Goal: Navigation & Orientation: Find specific page/section

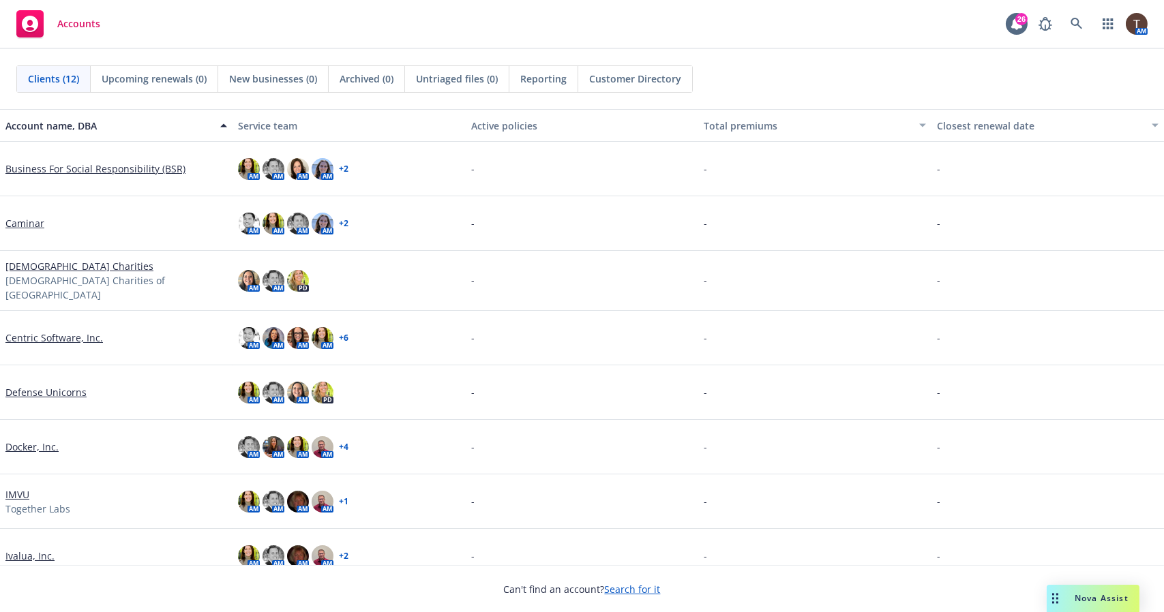
scroll to position [231, 0]
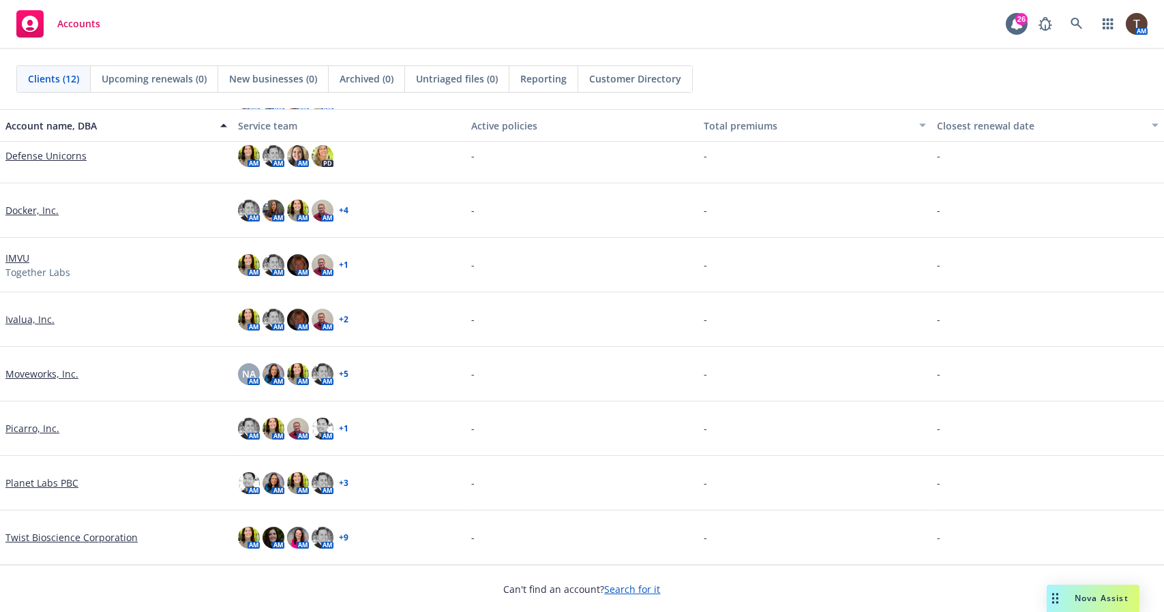
click at [47, 488] on link "Planet Labs PBC" at bounding box center [41, 483] width 73 height 14
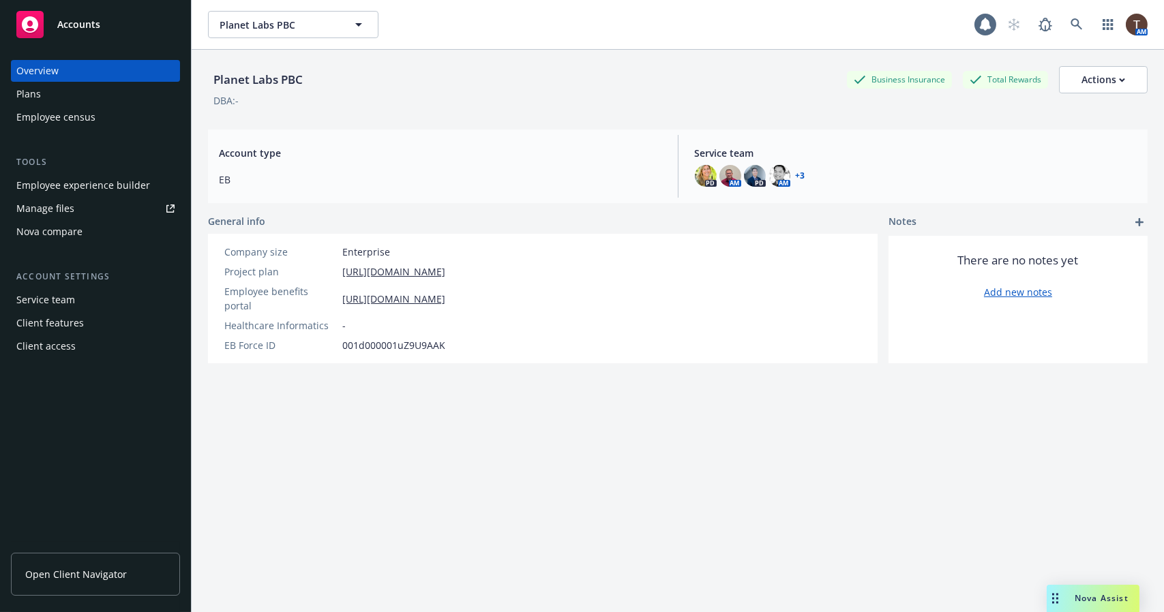
click at [76, 564] on link "Open Client Navigator" at bounding box center [95, 574] width 169 height 43
